Goal: Complete application form

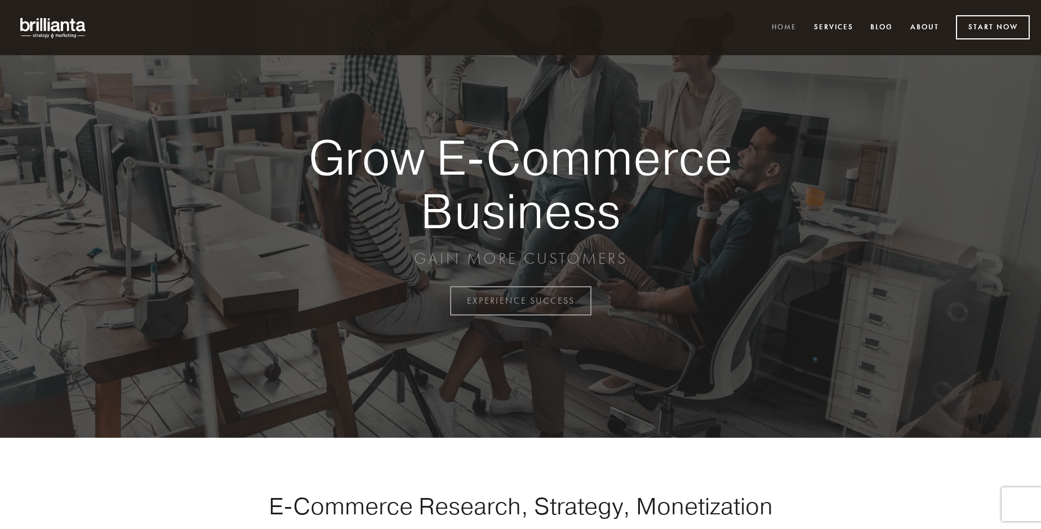
scroll to position [2954, 0]
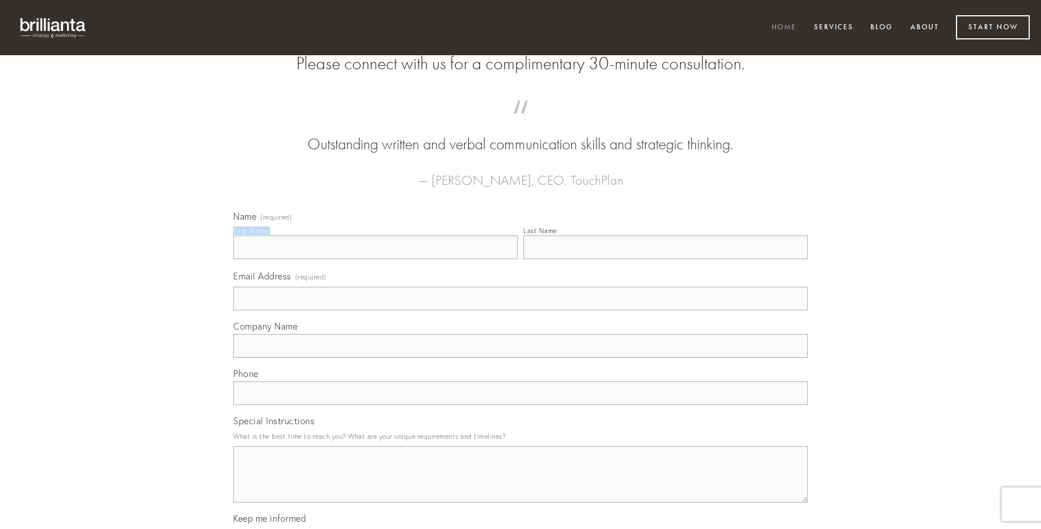
type input "[PERSON_NAME]"
click at [666, 259] on input "Last Name" at bounding box center [666, 248] width 285 height 24
type input "[PERSON_NAME]"
click at [521, 311] on input "Email Address (required)" at bounding box center [520, 299] width 575 height 24
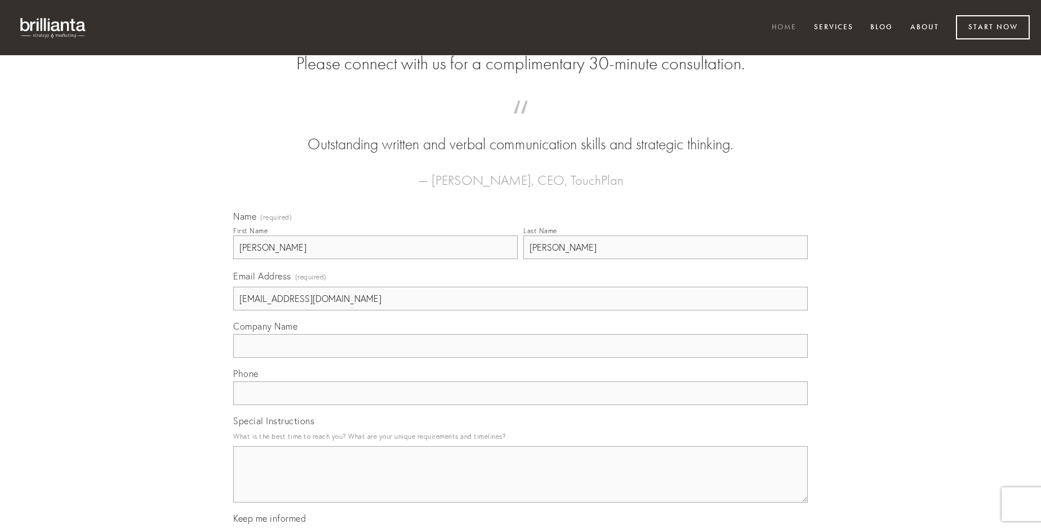
type input "[EMAIL_ADDRESS][DOMAIN_NAME]"
click at [521, 358] on input "Company Name" at bounding box center [520, 346] width 575 height 24
type input "ducimus"
click at [521, 405] on input "text" at bounding box center [520, 394] width 575 height 24
click at [521, 485] on textarea "Special Instructions" at bounding box center [520, 474] width 575 height 56
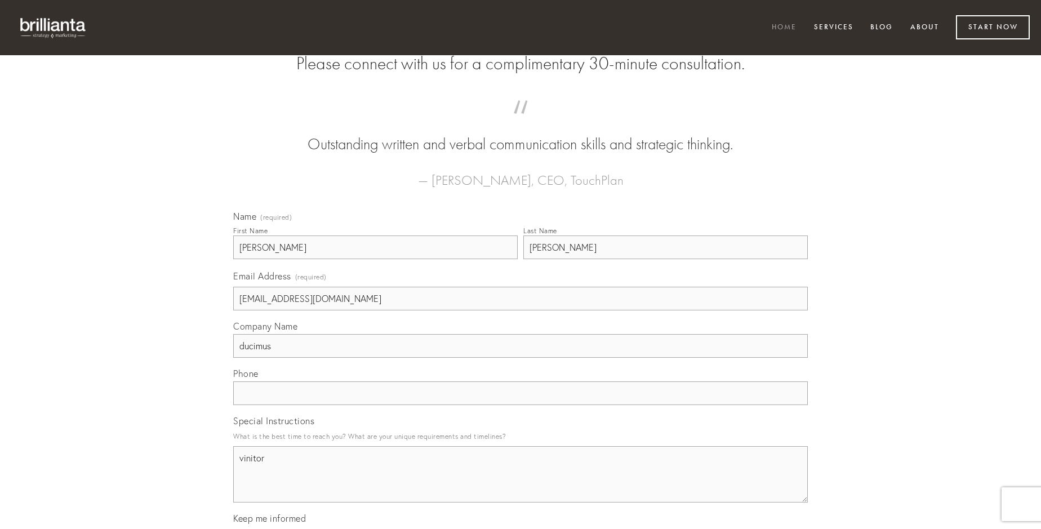
type textarea "vinitor"
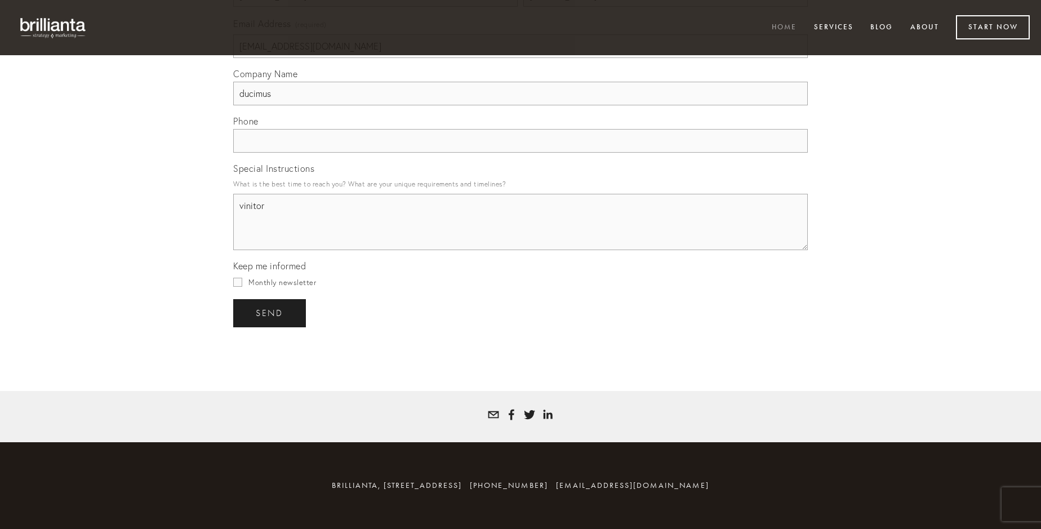
click at [271, 313] on span "send" at bounding box center [270, 313] width 28 height 10
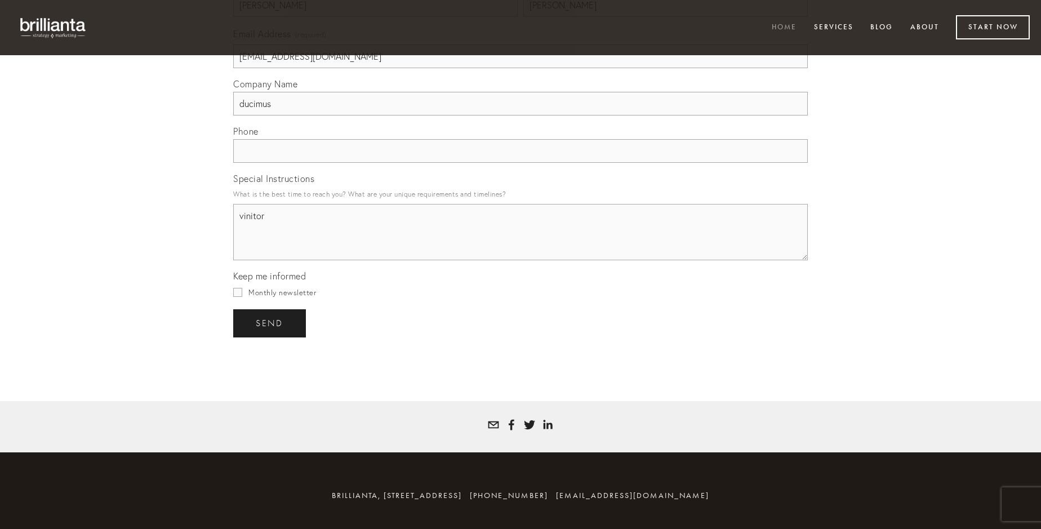
scroll to position [2921, 0]
